Goal: Task Accomplishment & Management: Manage account settings

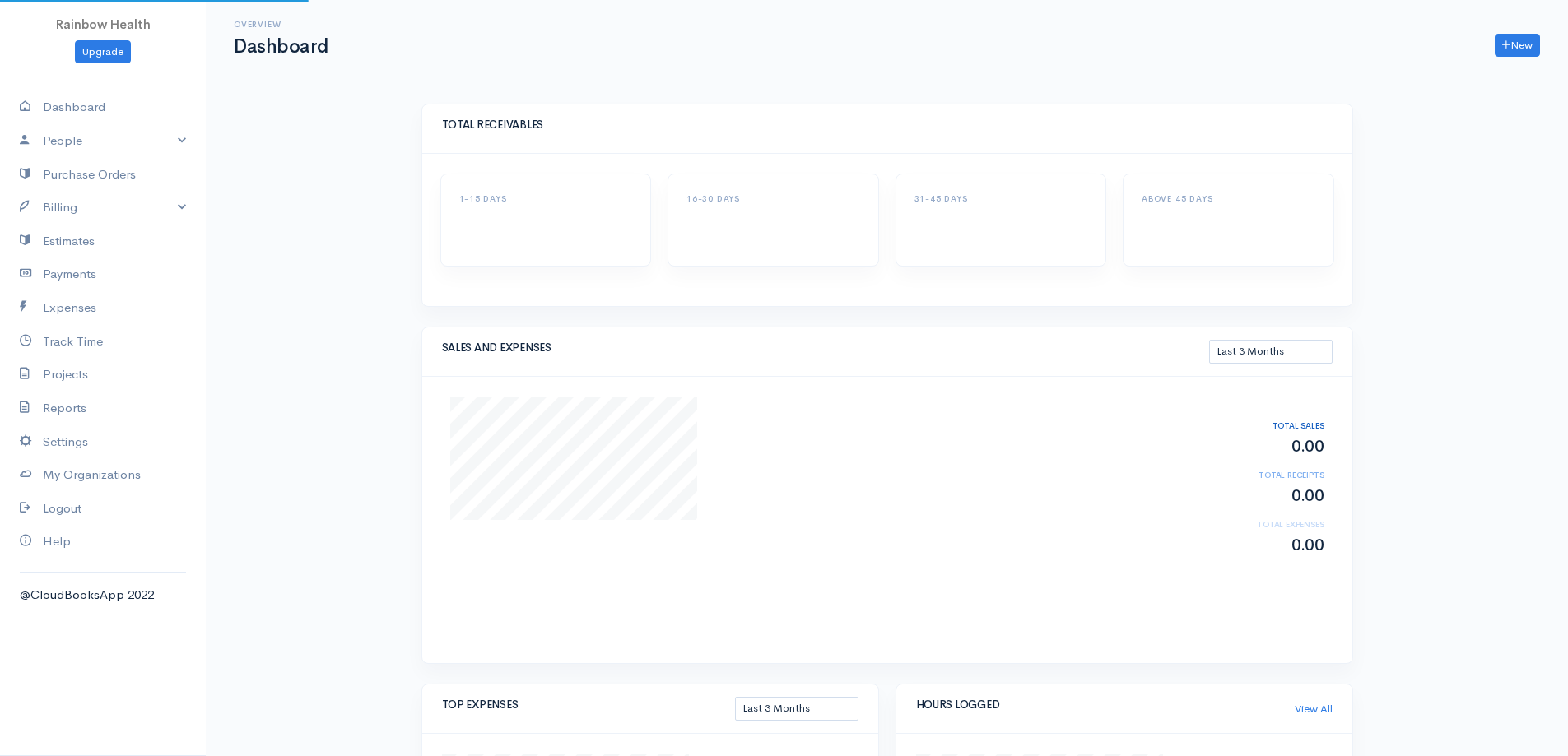
select select "90"
click at [111, 470] on link "My Organizations" at bounding box center [103, 475] width 206 height 34
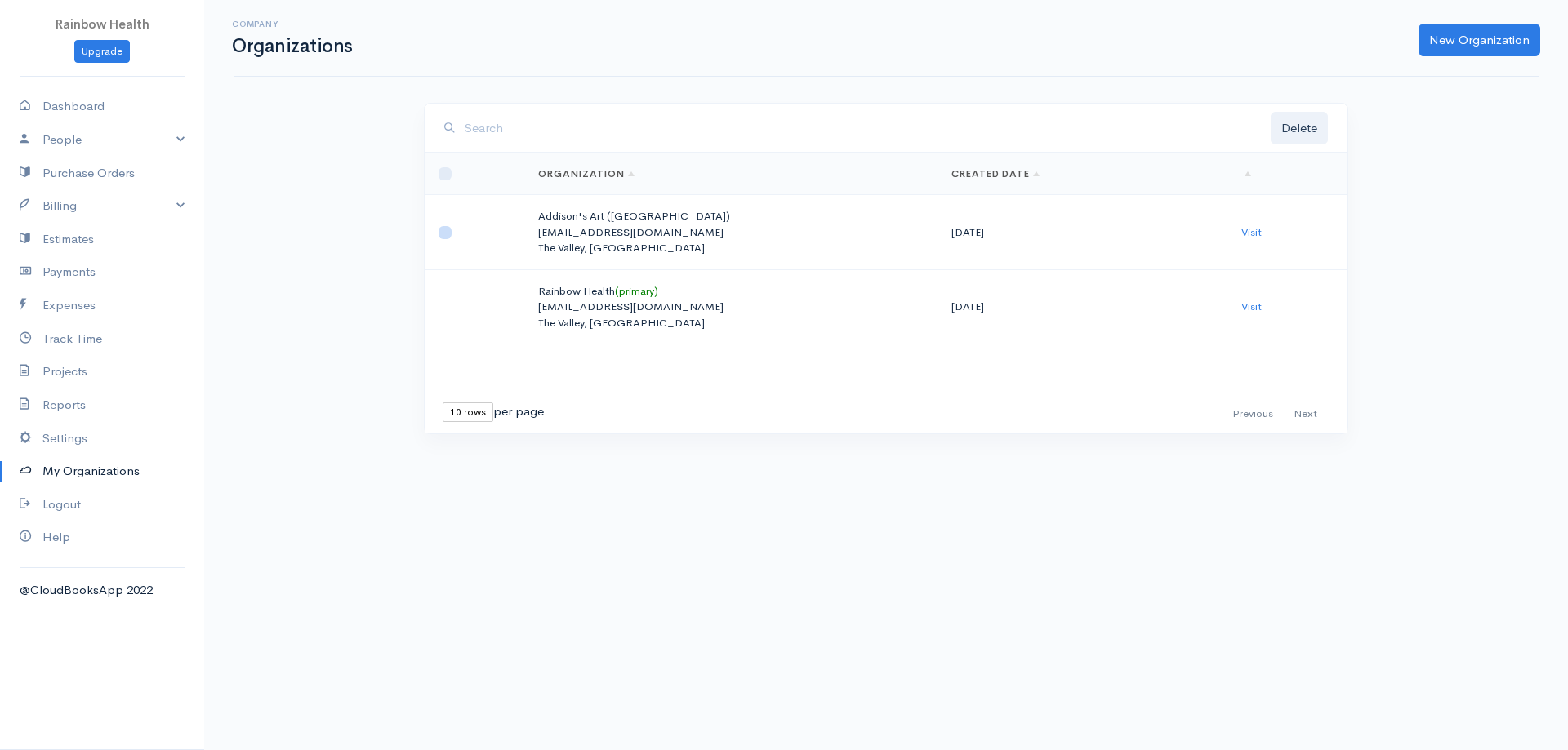
click at [445, 233] on input "checkbox" at bounding box center [445, 232] width 13 height 13
checkbox input "true"
click at [1250, 230] on link "Visit" at bounding box center [1251, 232] width 21 height 14
